Goal: Find contact information: Find contact information

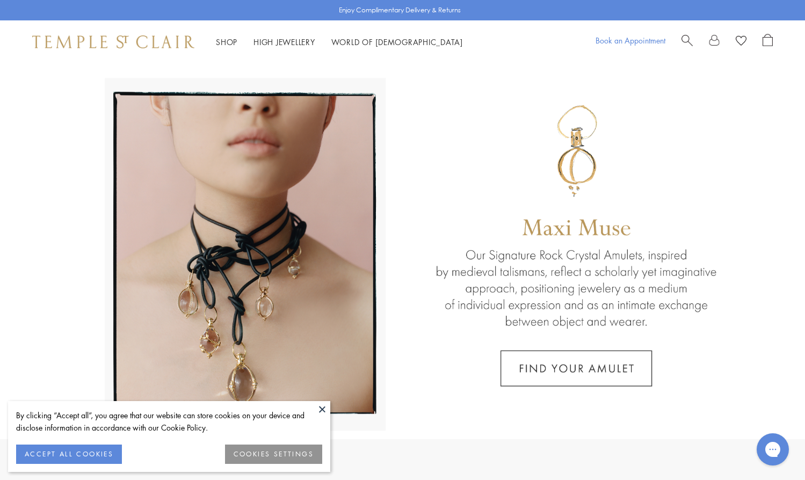
click at [636, 39] on link "Book an Appointment" at bounding box center [631, 40] width 70 height 11
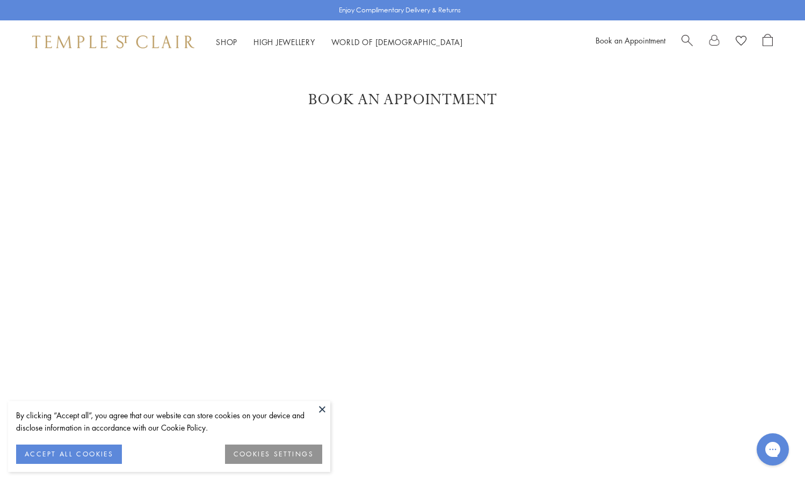
click at [322, 408] on button at bounding box center [322, 409] width 16 height 16
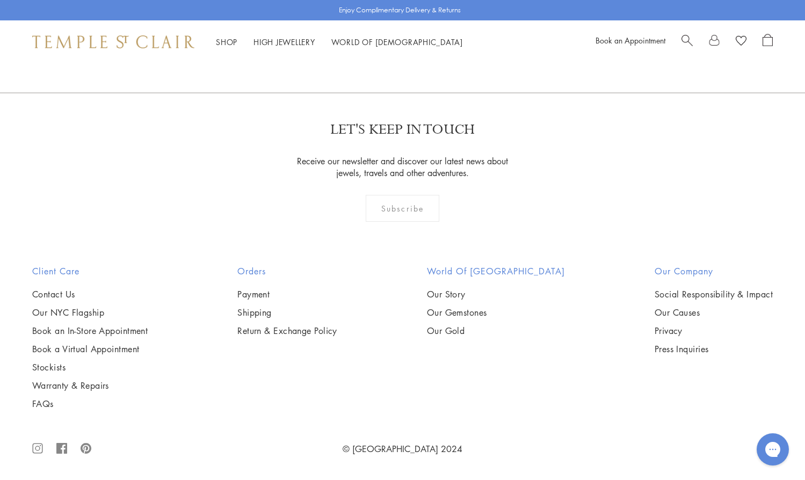
scroll to position [420, 0]
click at [49, 296] on link "Contact Us" at bounding box center [89, 294] width 115 height 12
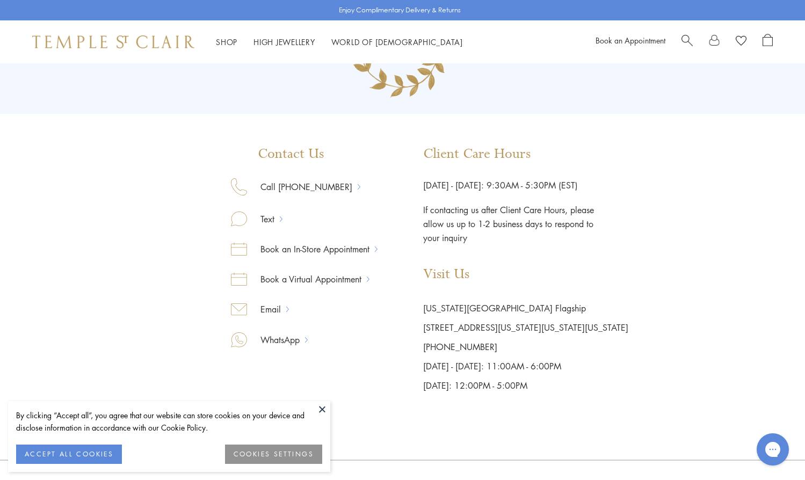
scroll to position [87, 0]
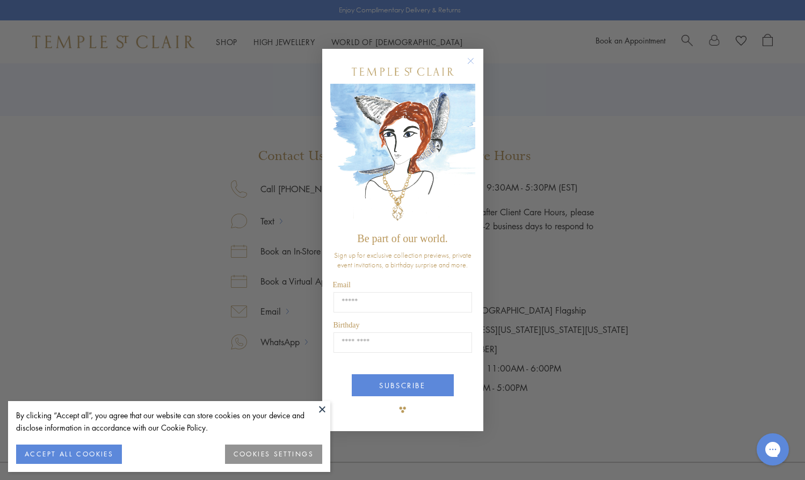
click at [469, 56] on circle "Close dialog" at bounding box center [470, 61] width 13 height 13
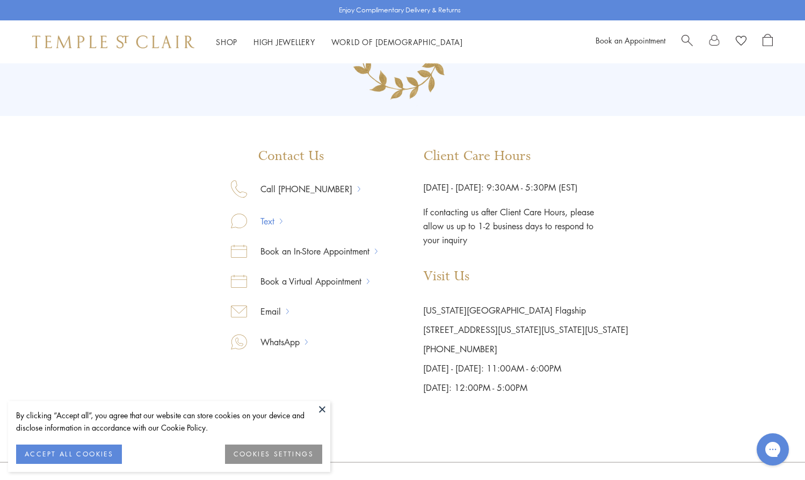
click at [269, 221] on link "Text" at bounding box center [263, 221] width 33 height 14
